Goal: Check status: Check status

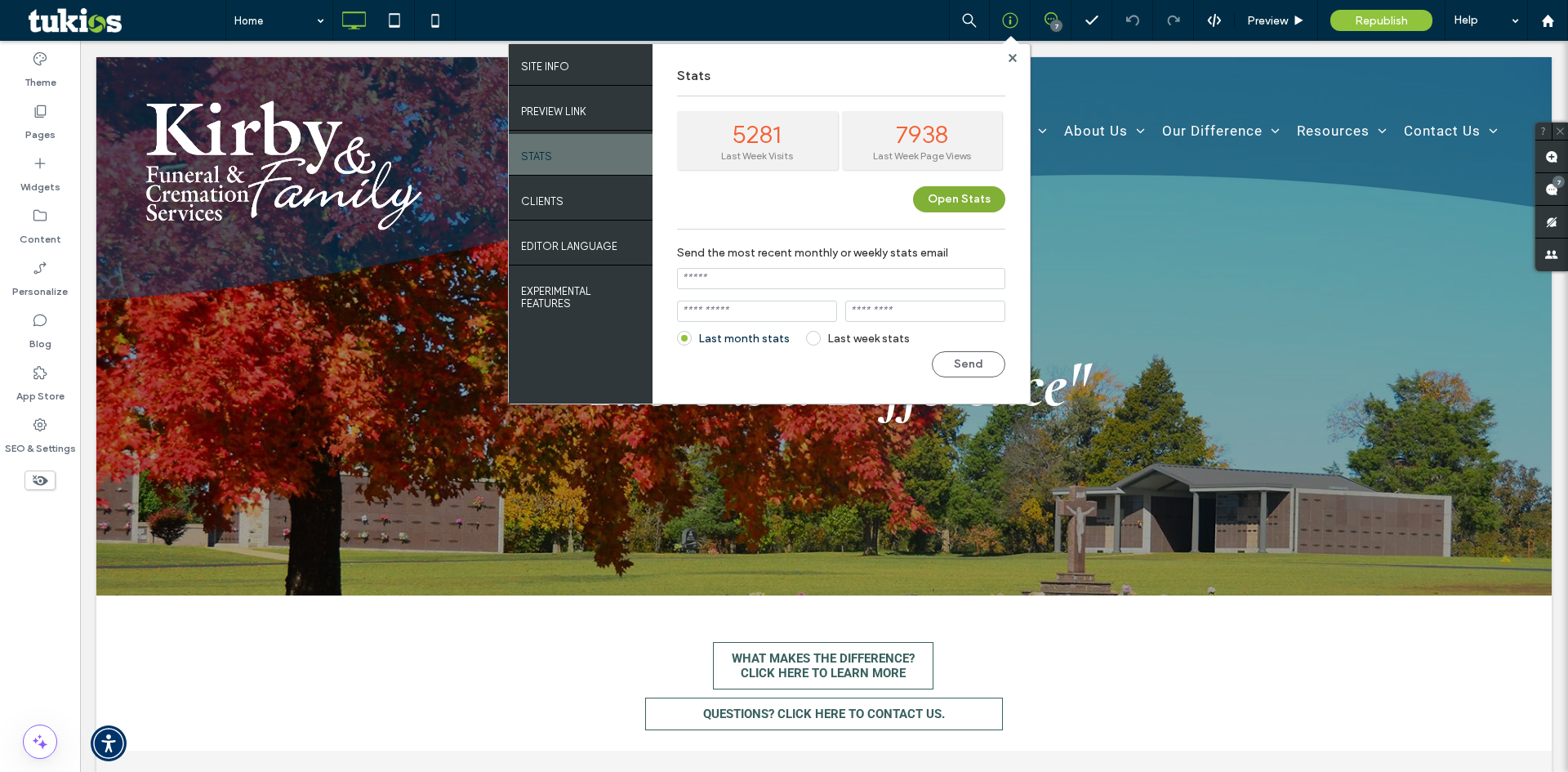
click at [968, 206] on button "Open Stats" at bounding box center [959, 199] width 93 height 26
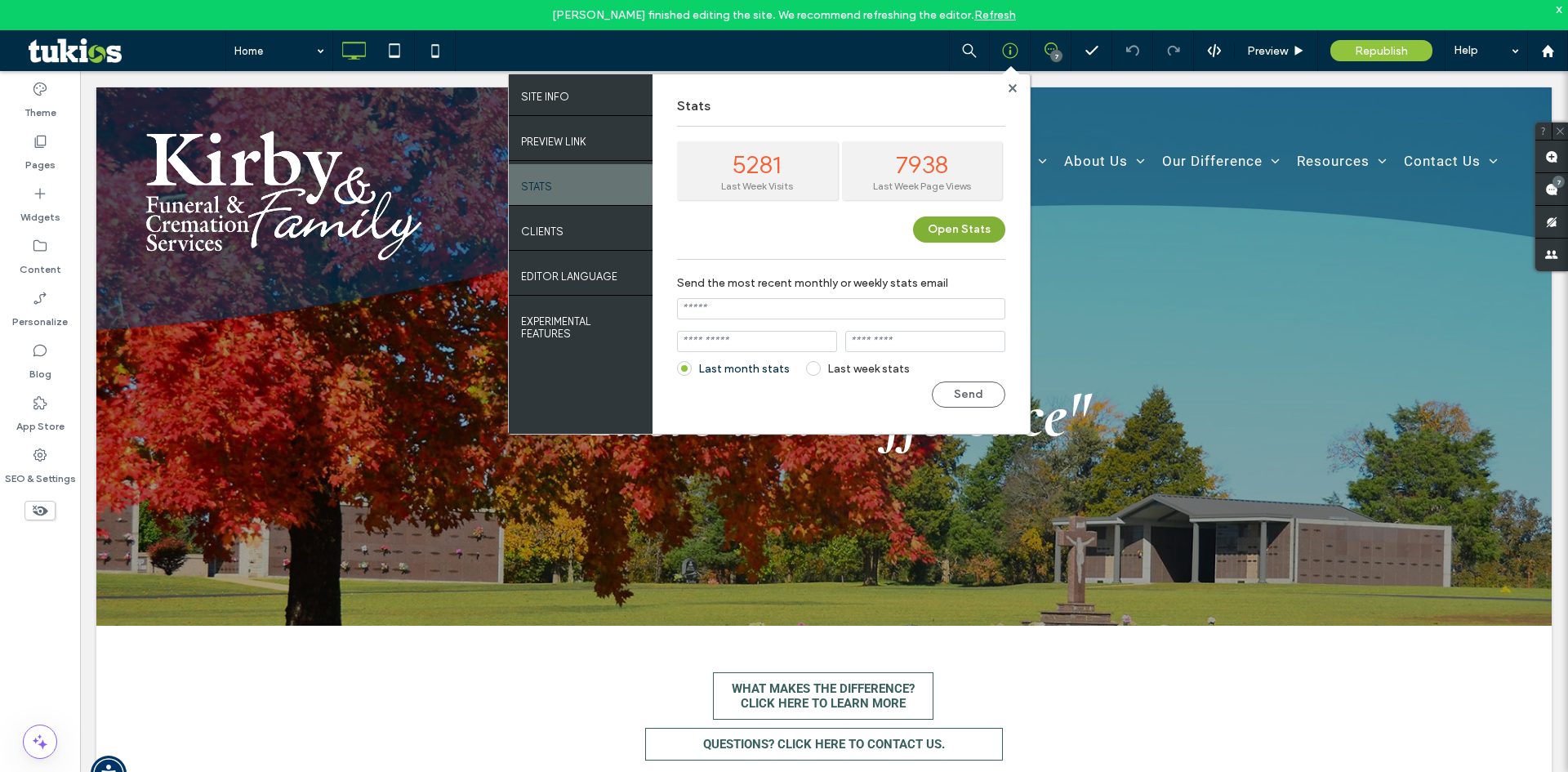
click at [965, 228] on button "Open Stats" at bounding box center [959, 229] width 93 height 26
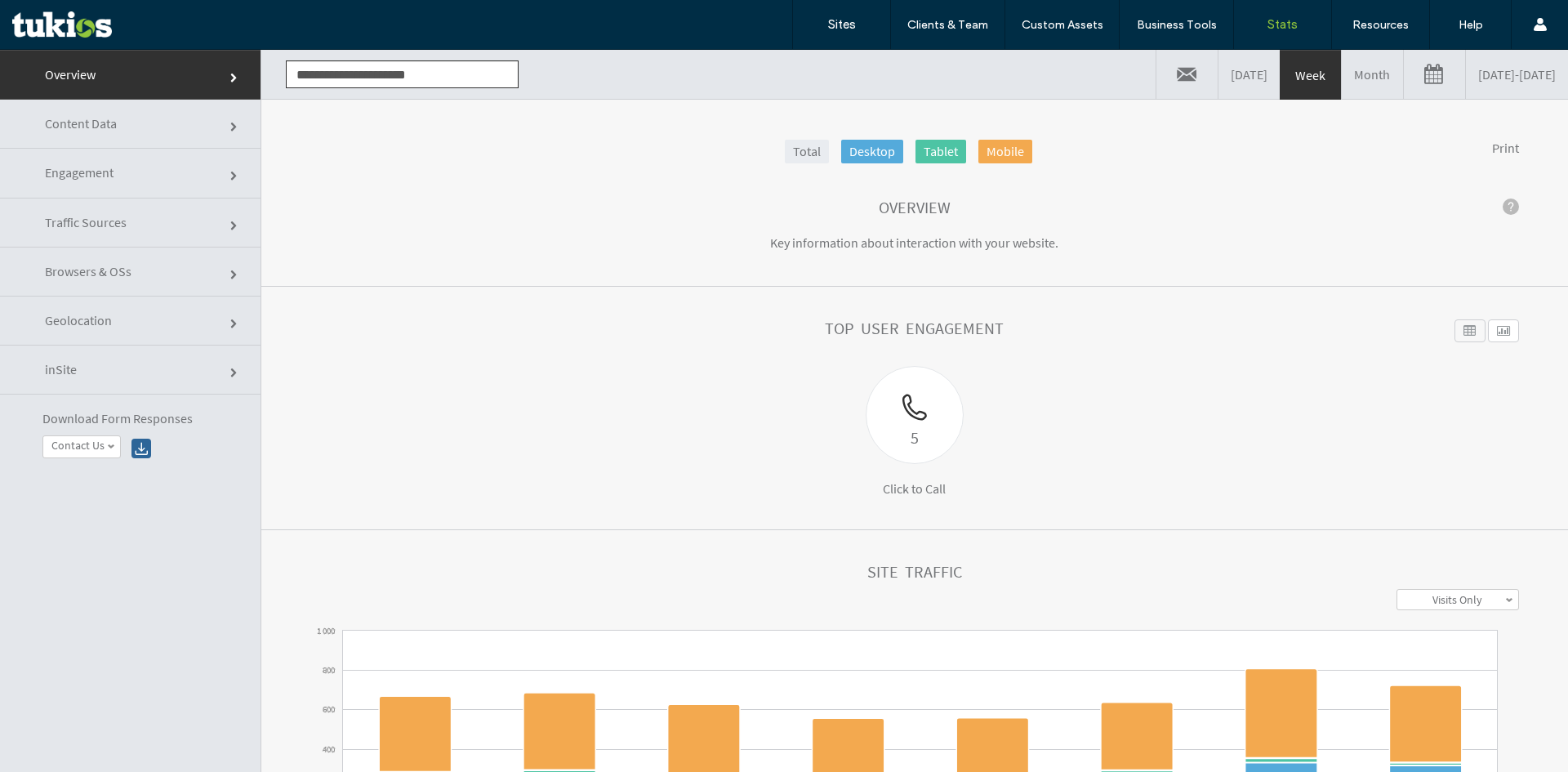
click link "Content Data"
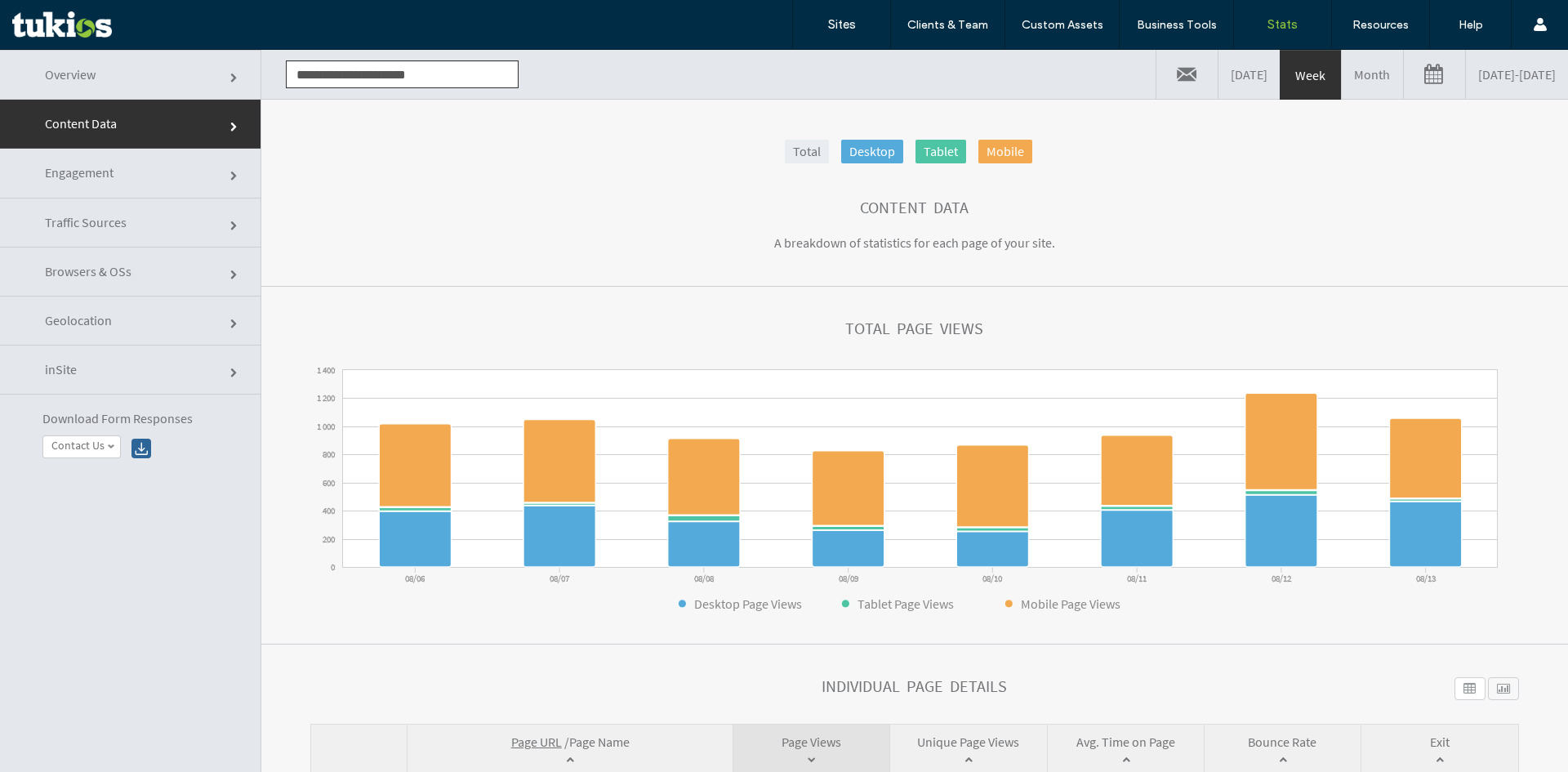
click at [1466, 81] on link "08/06/2025 - 08/13/2025" at bounding box center [1517, 74] width 102 height 49
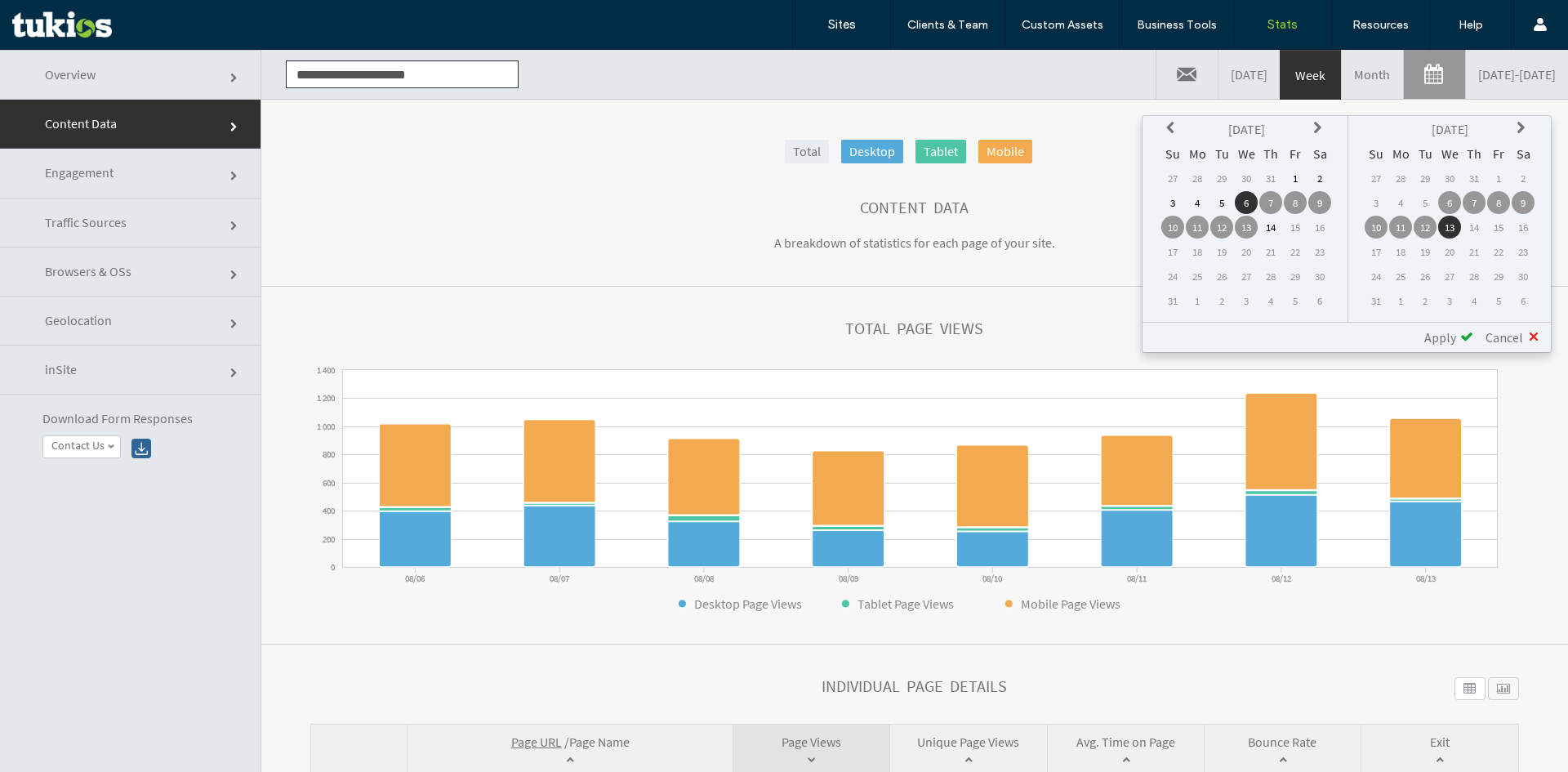
click at [1342, 67] on link "Month" at bounding box center [1372, 74] width 61 height 49
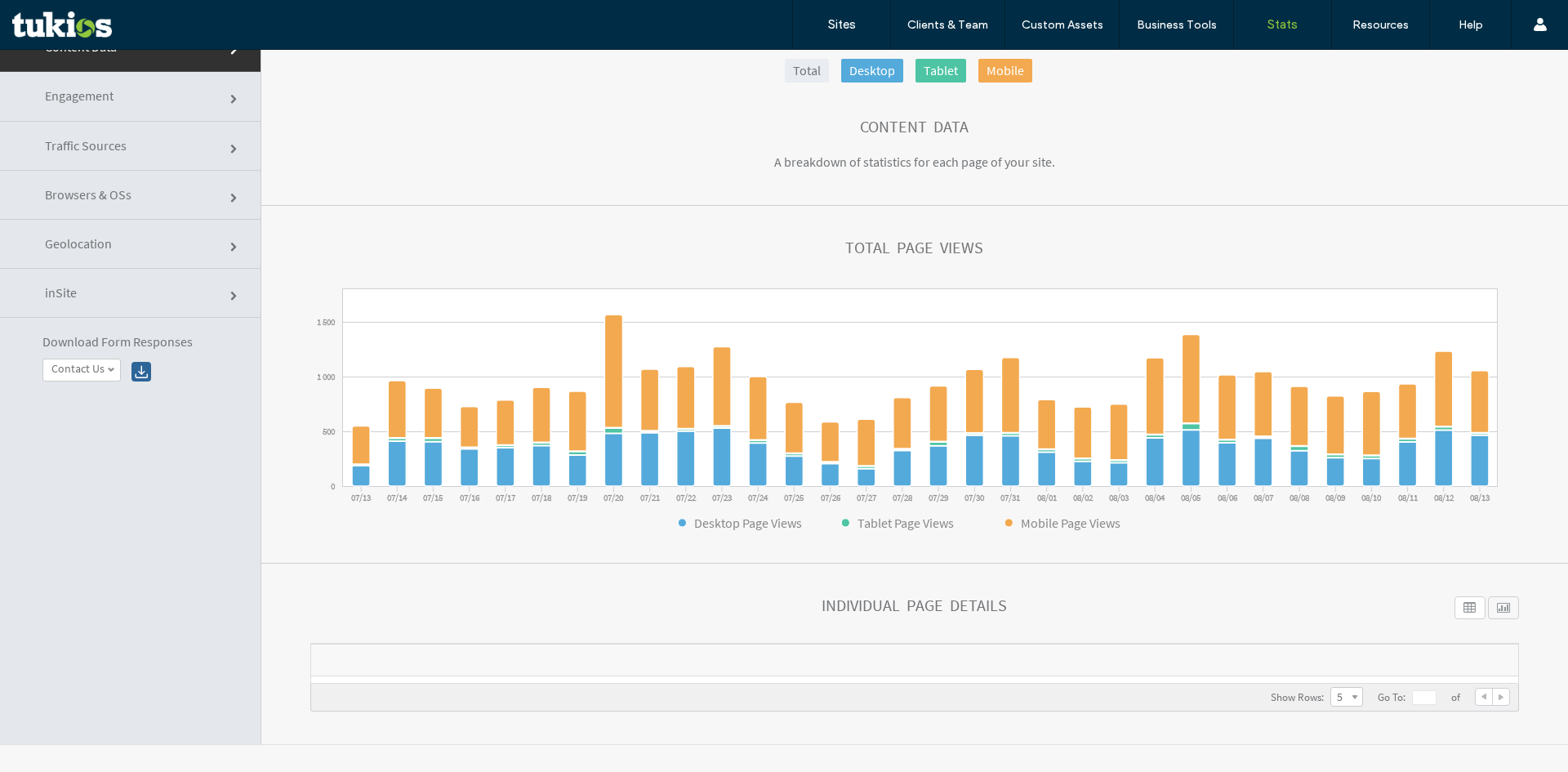
scroll to position [83, 0]
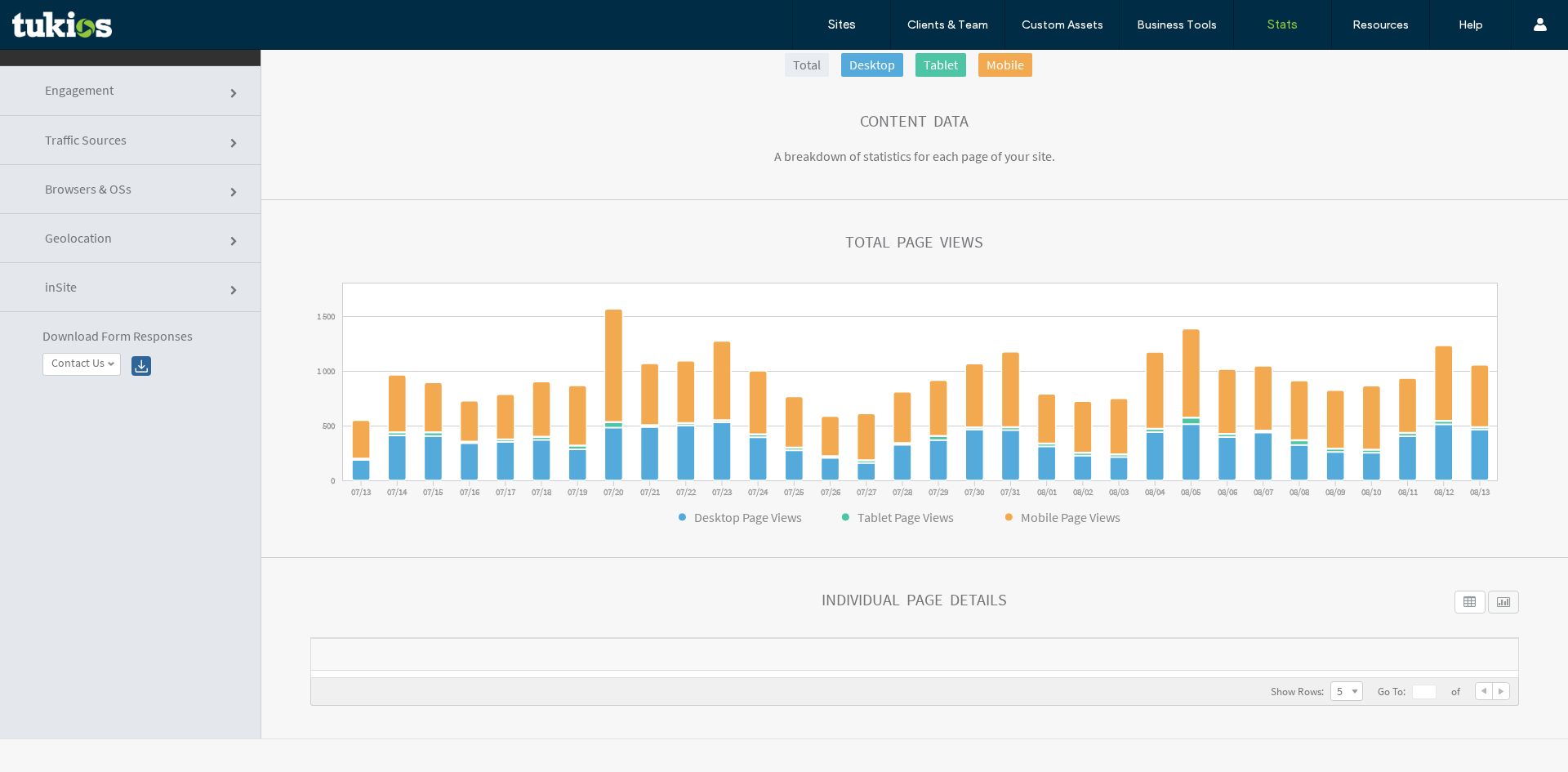
click link "Engagement"
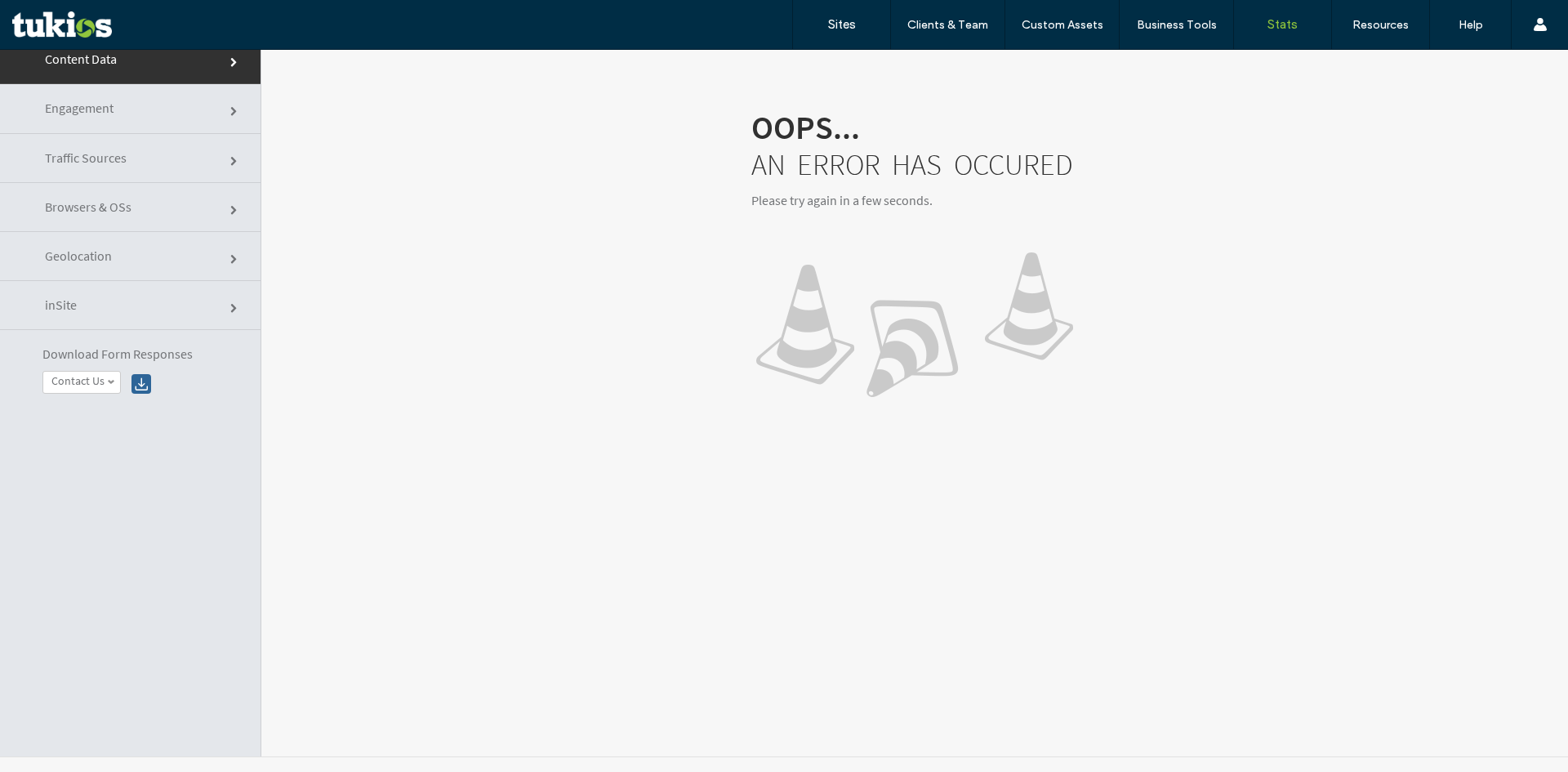
scroll to position [0, 0]
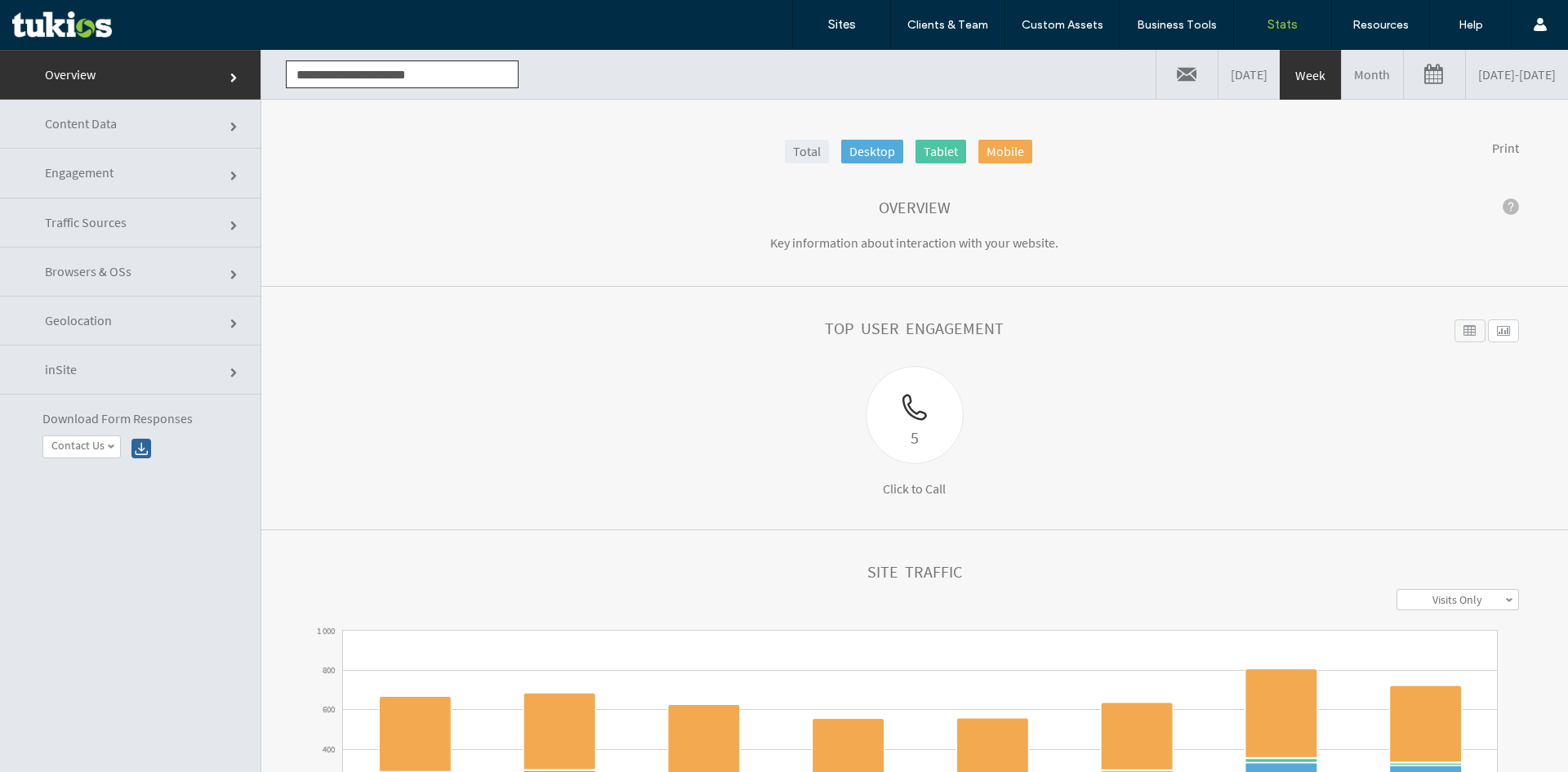
click at [1342, 74] on link "Month" at bounding box center [1372, 74] width 61 height 49
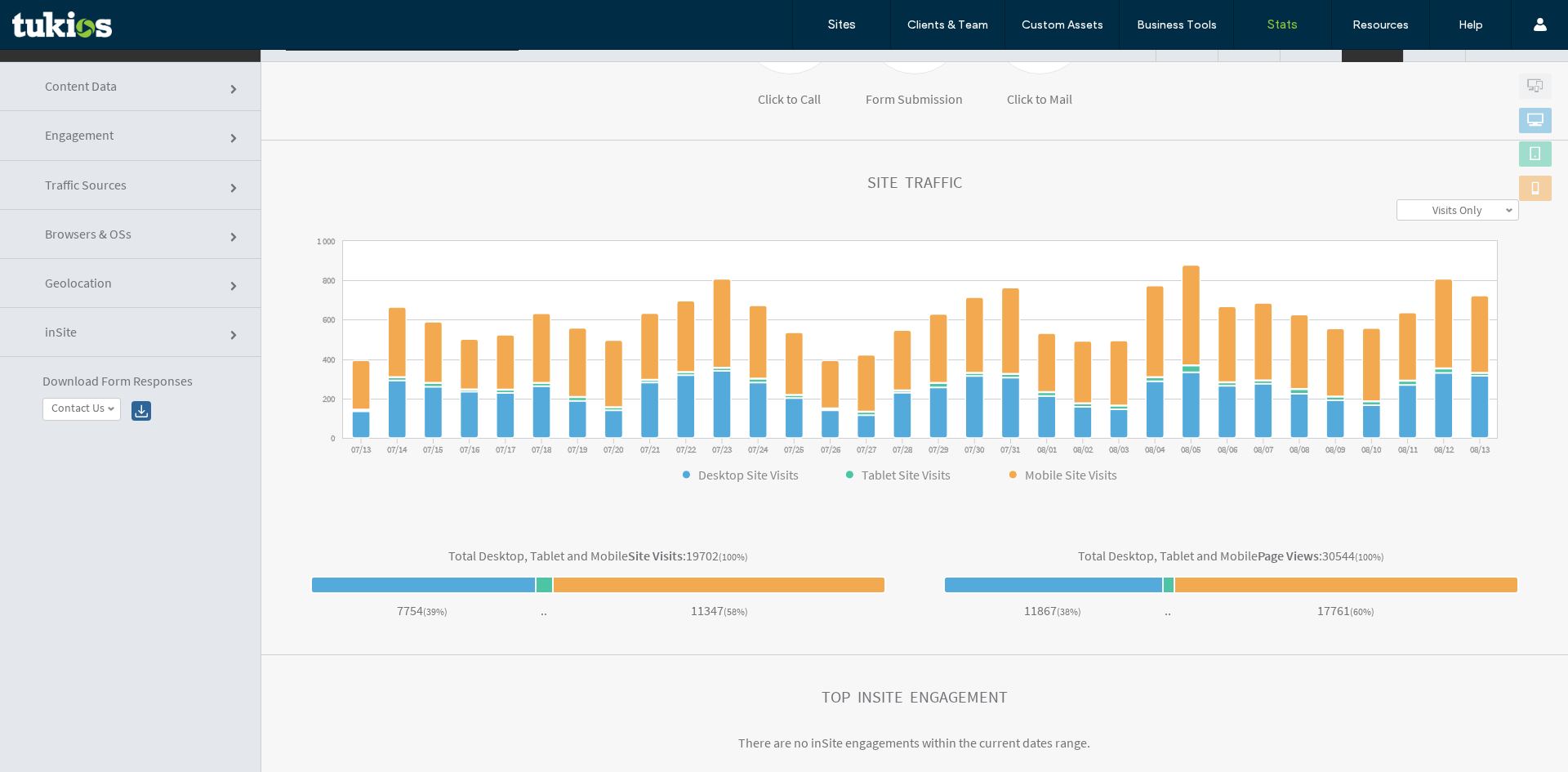
scroll to position [83, 0]
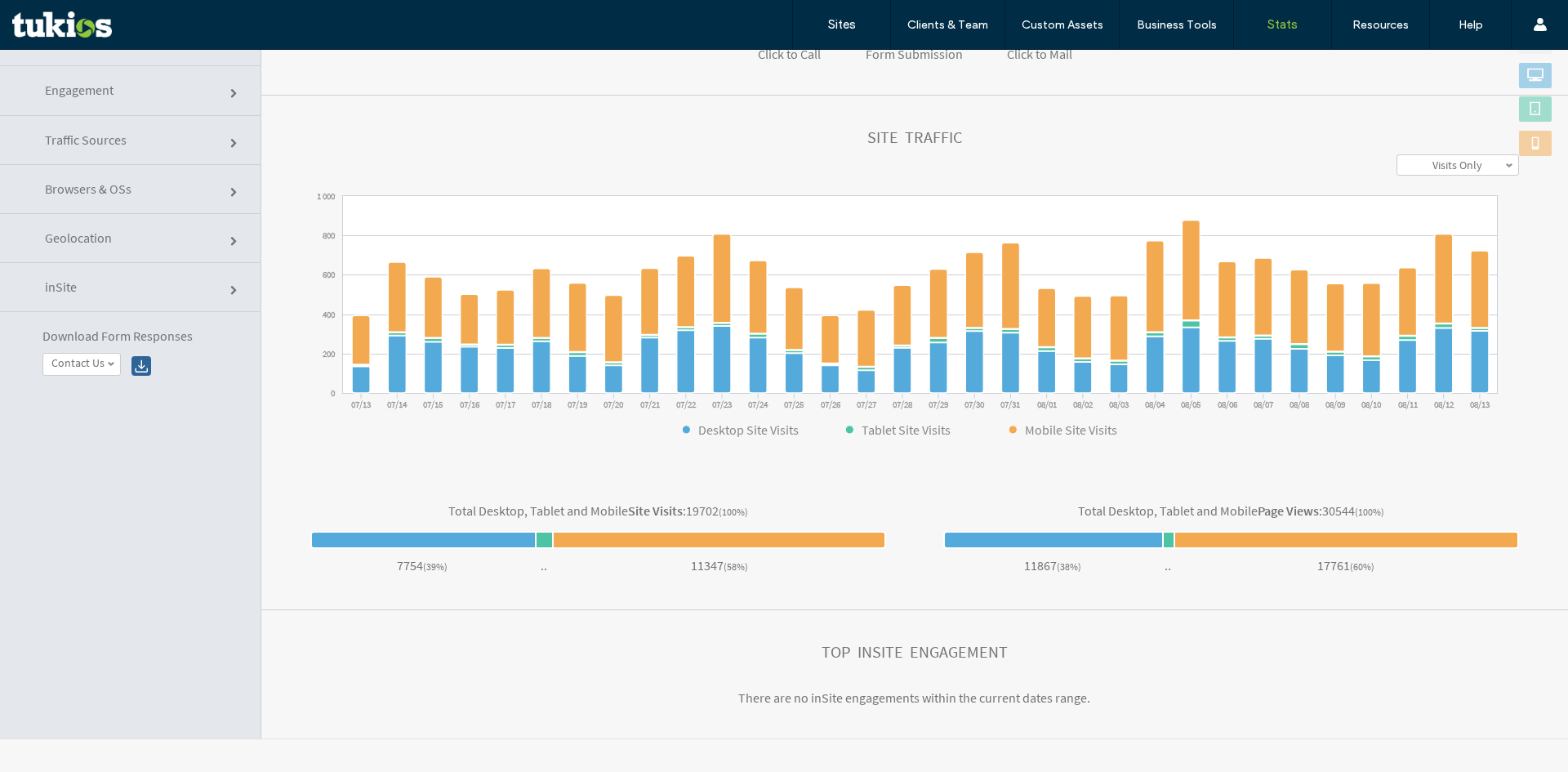
click span
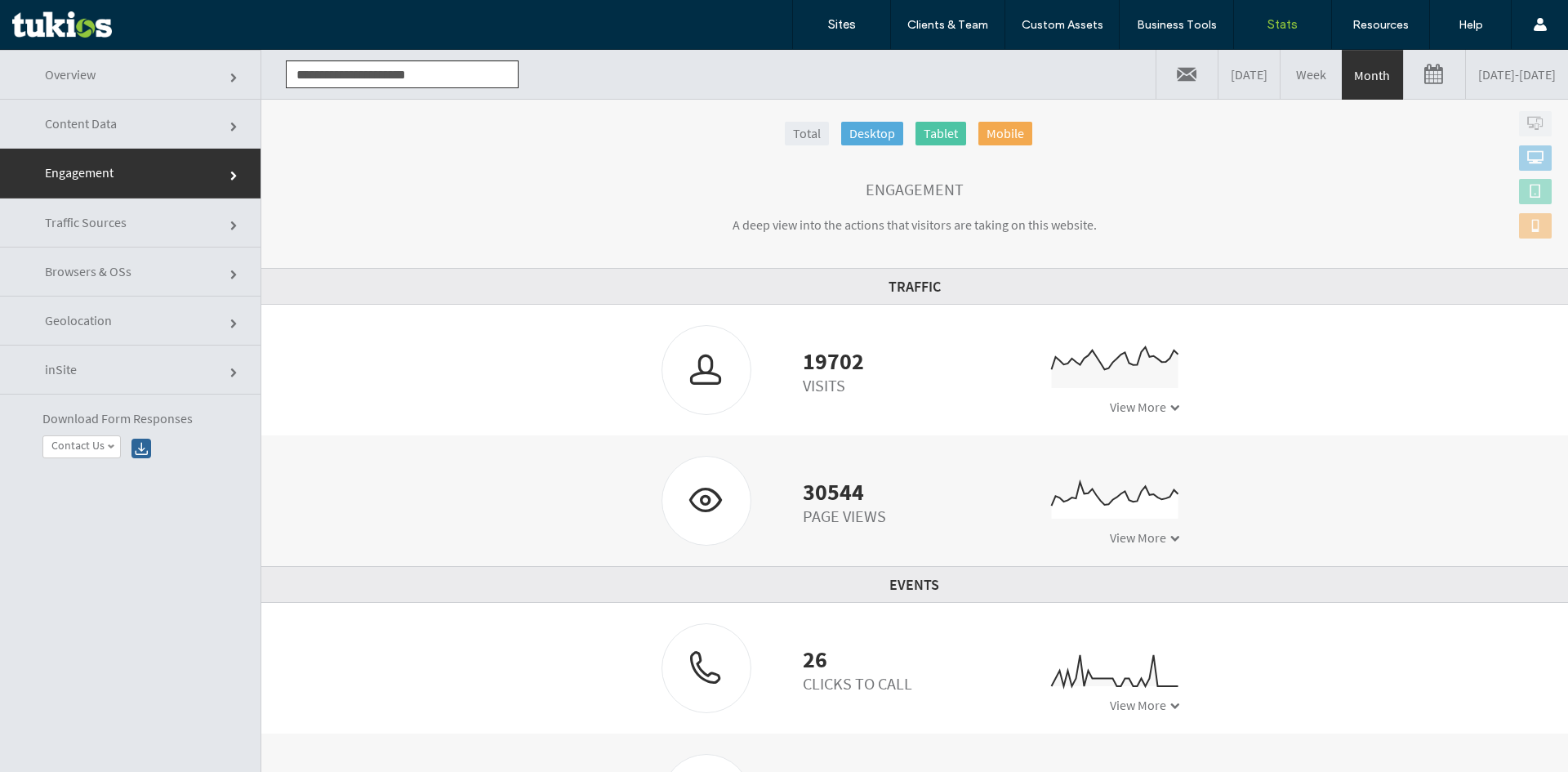
scroll to position [0, 0]
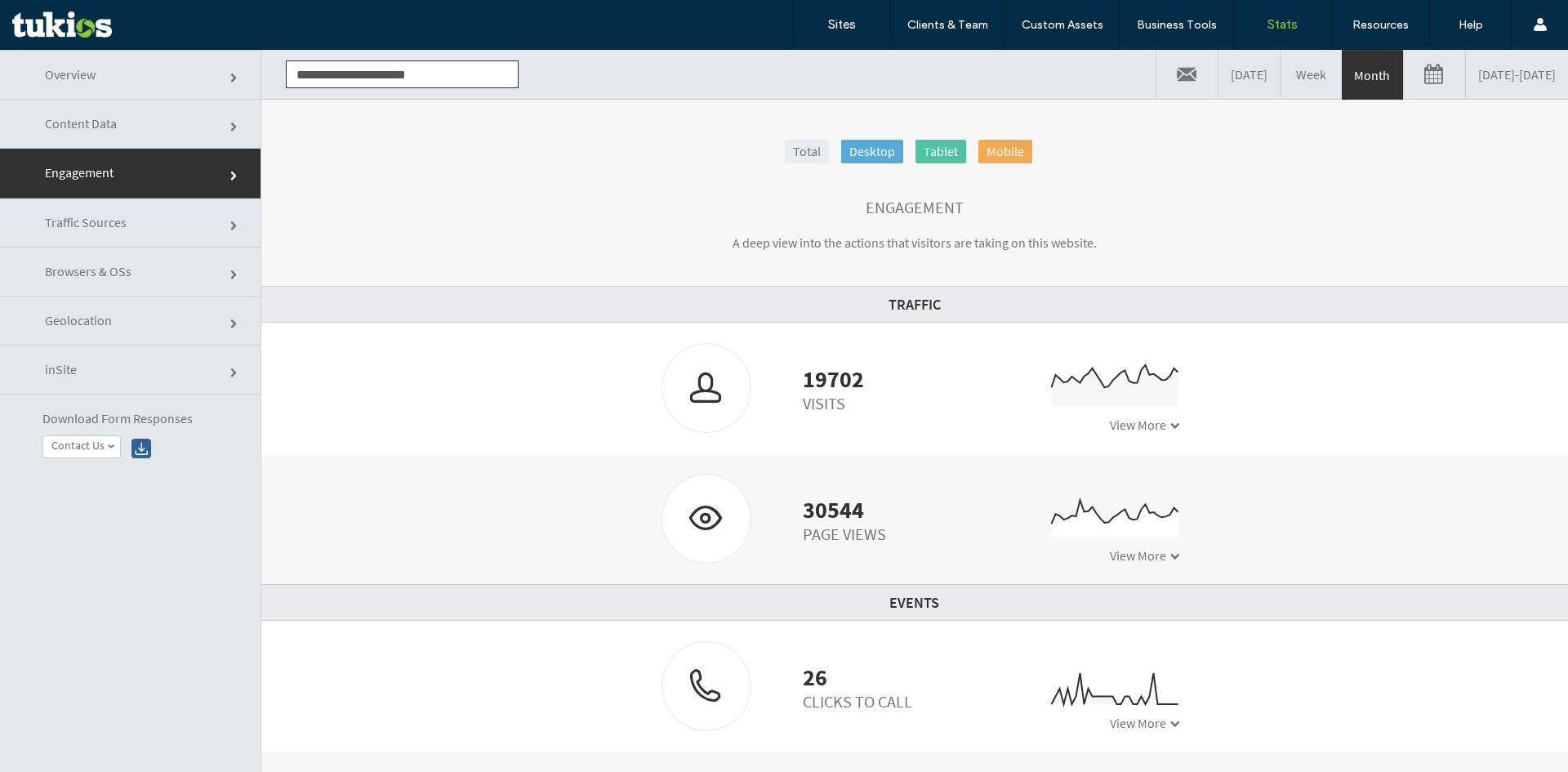
click link "Content Data"
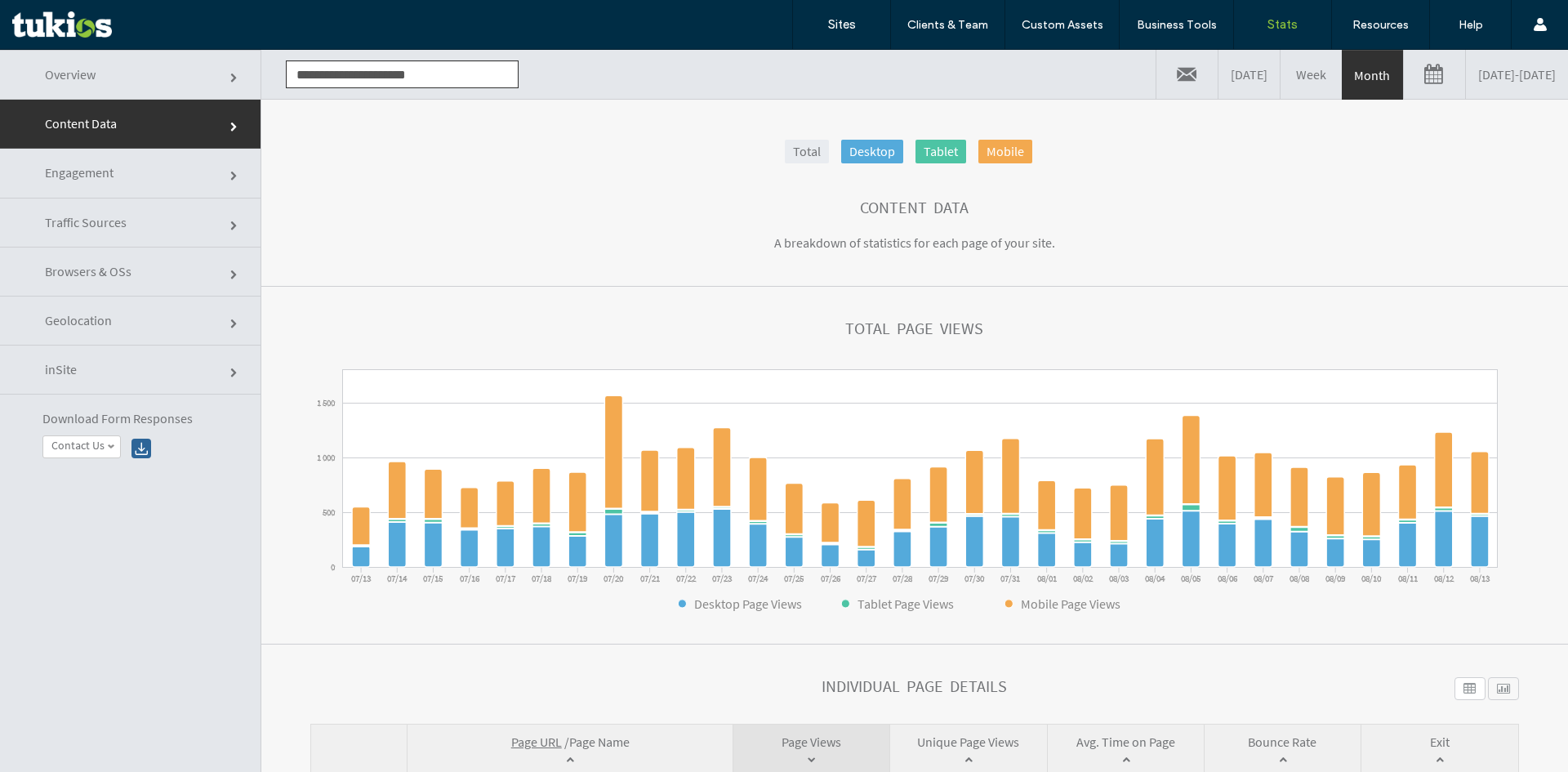
click link
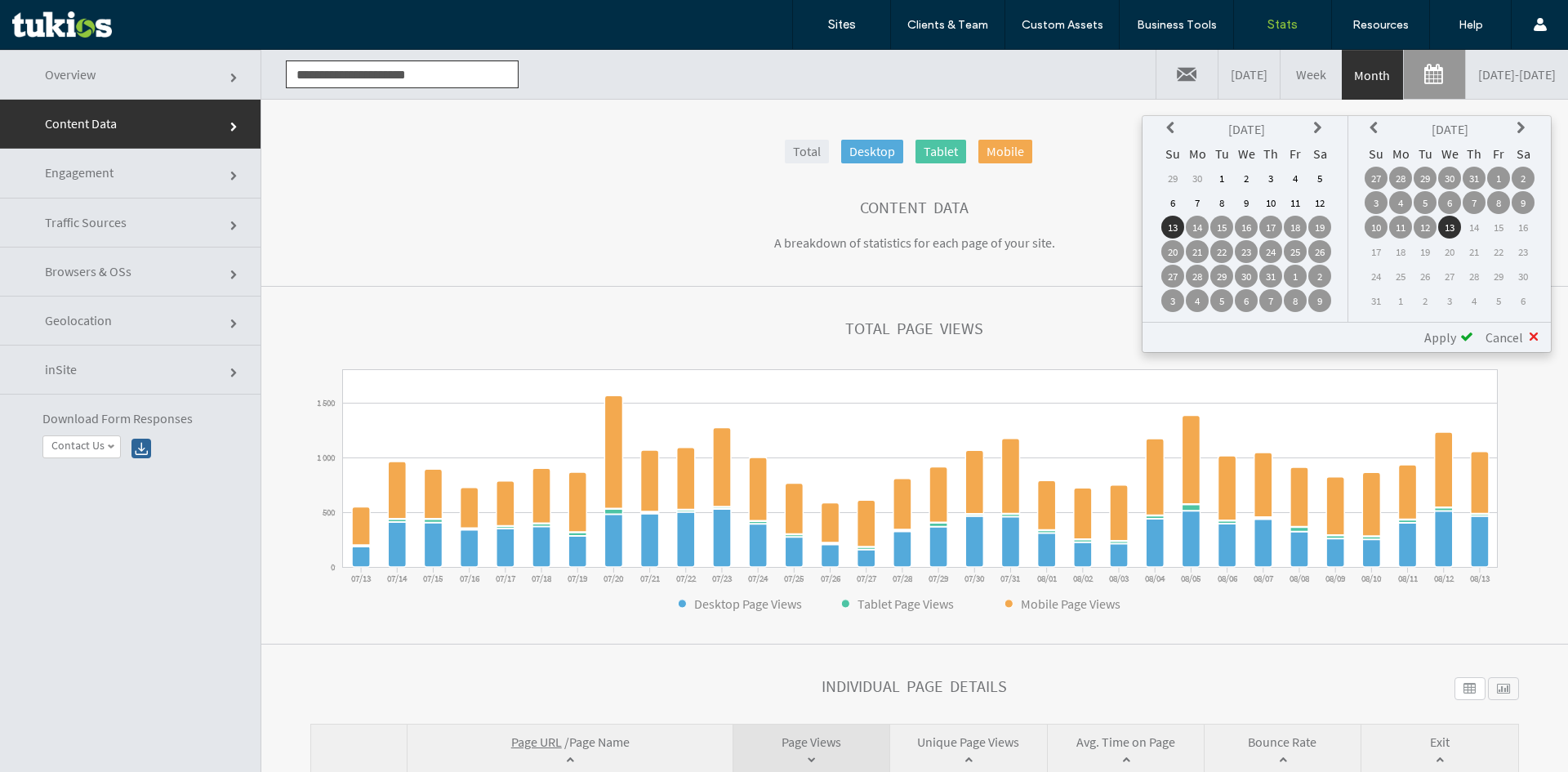
click at [1166, 130] on icon at bounding box center [1173, 128] width 13 height 13
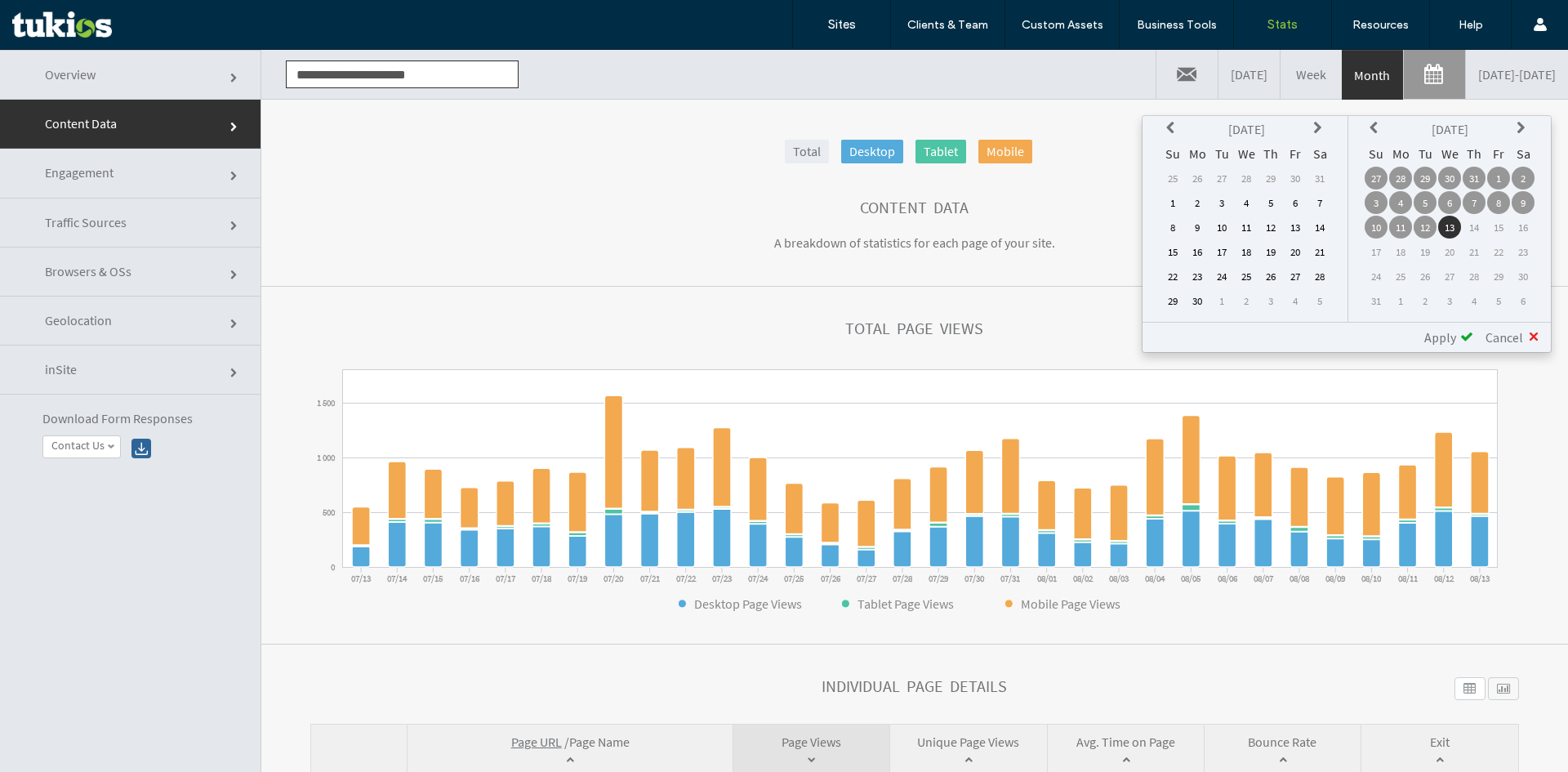
click at [1166, 130] on icon at bounding box center [1173, 128] width 13 height 13
click at [1165, 129] on th at bounding box center [1173, 128] width 23 height 23
click at [1313, 123] on th at bounding box center [1319, 128] width 23 height 23
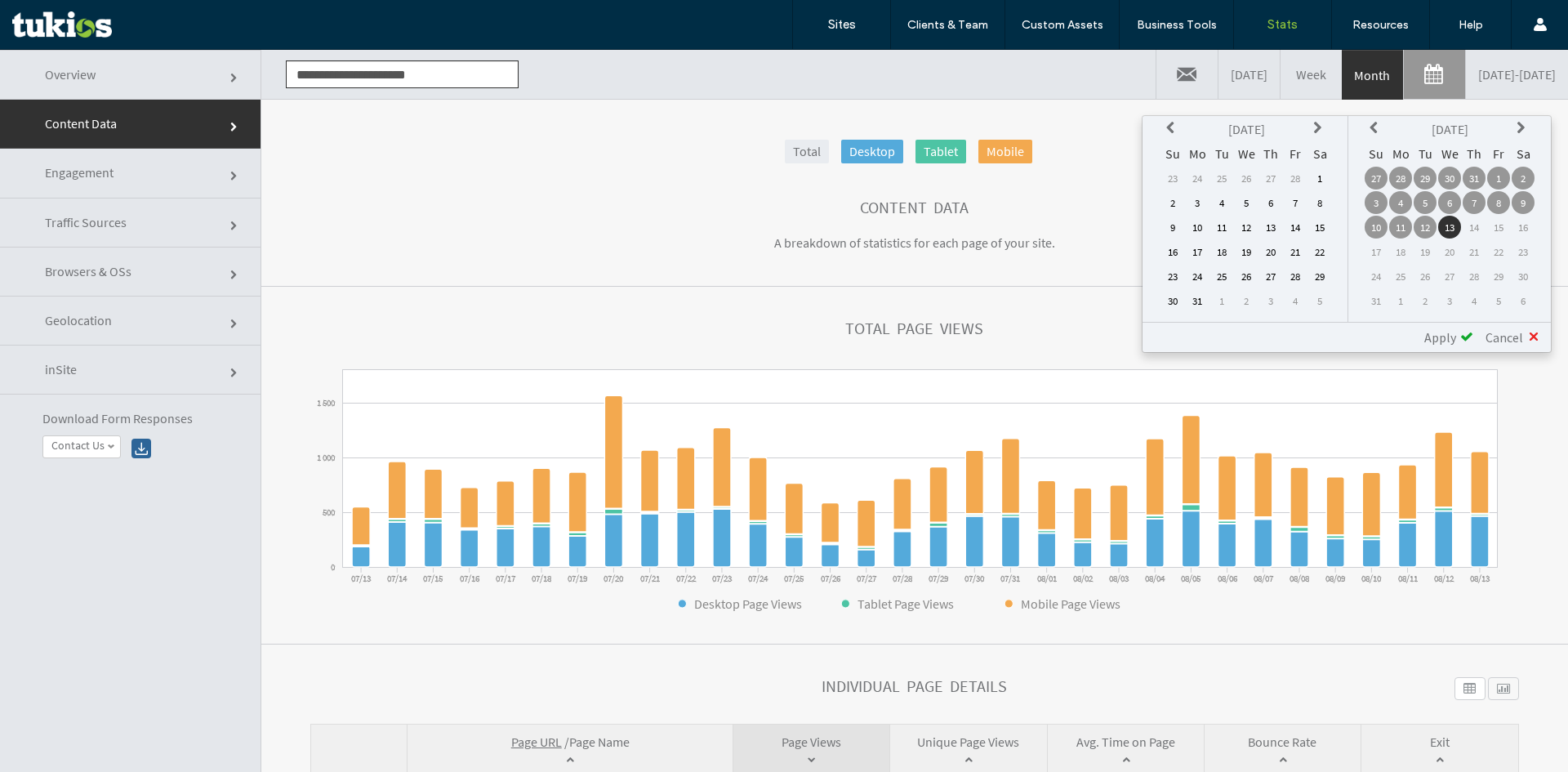
click at [1270, 225] on td "13" at bounding box center [1270, 226] width 23 height 23
click at [1437, 337] on span "Apply" at bounding box center [1440, 337] width 32 height 16
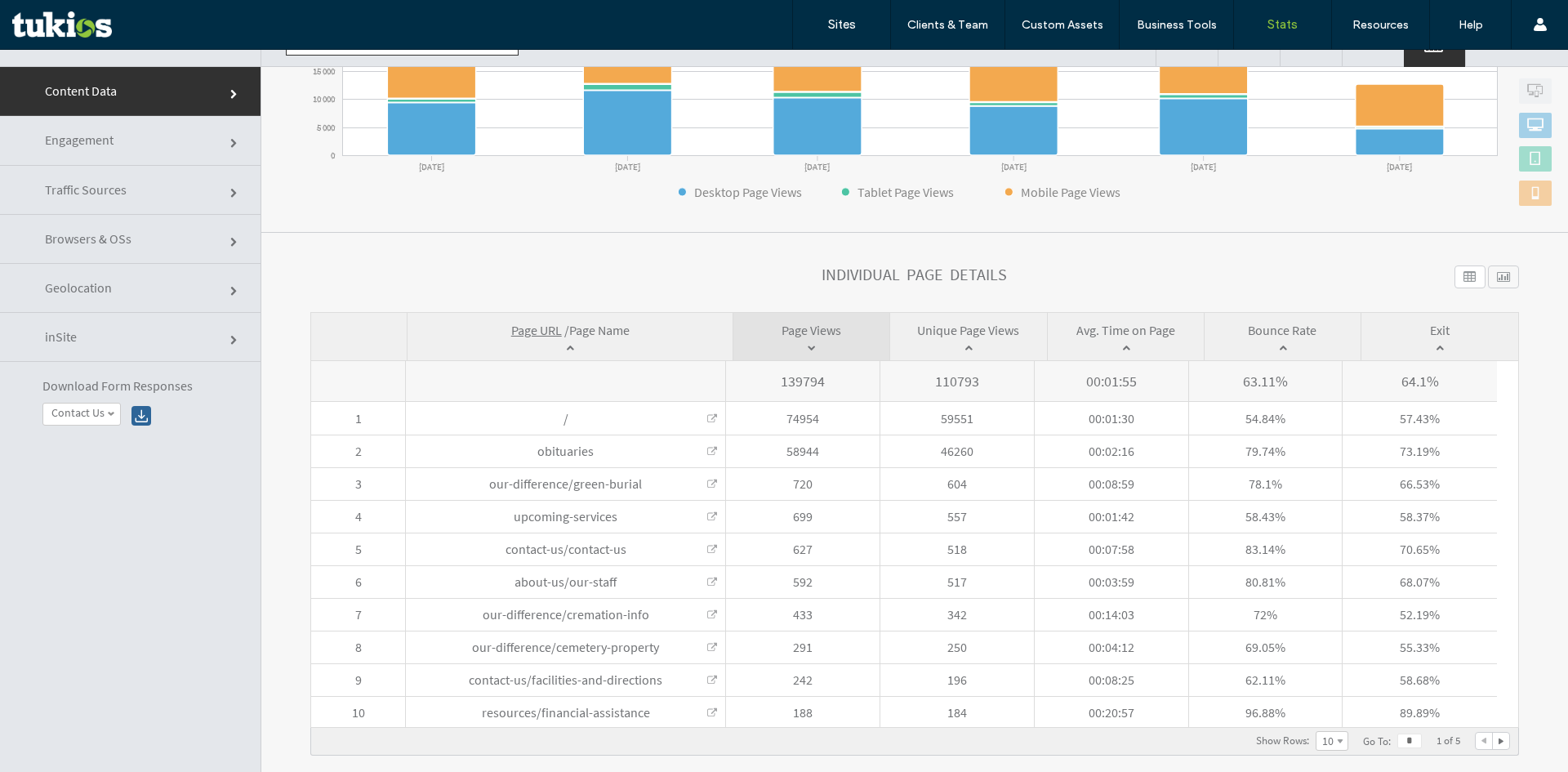
scroll to position [83, 0]
